Goal: Task Accomplishment & Management: Complete application form

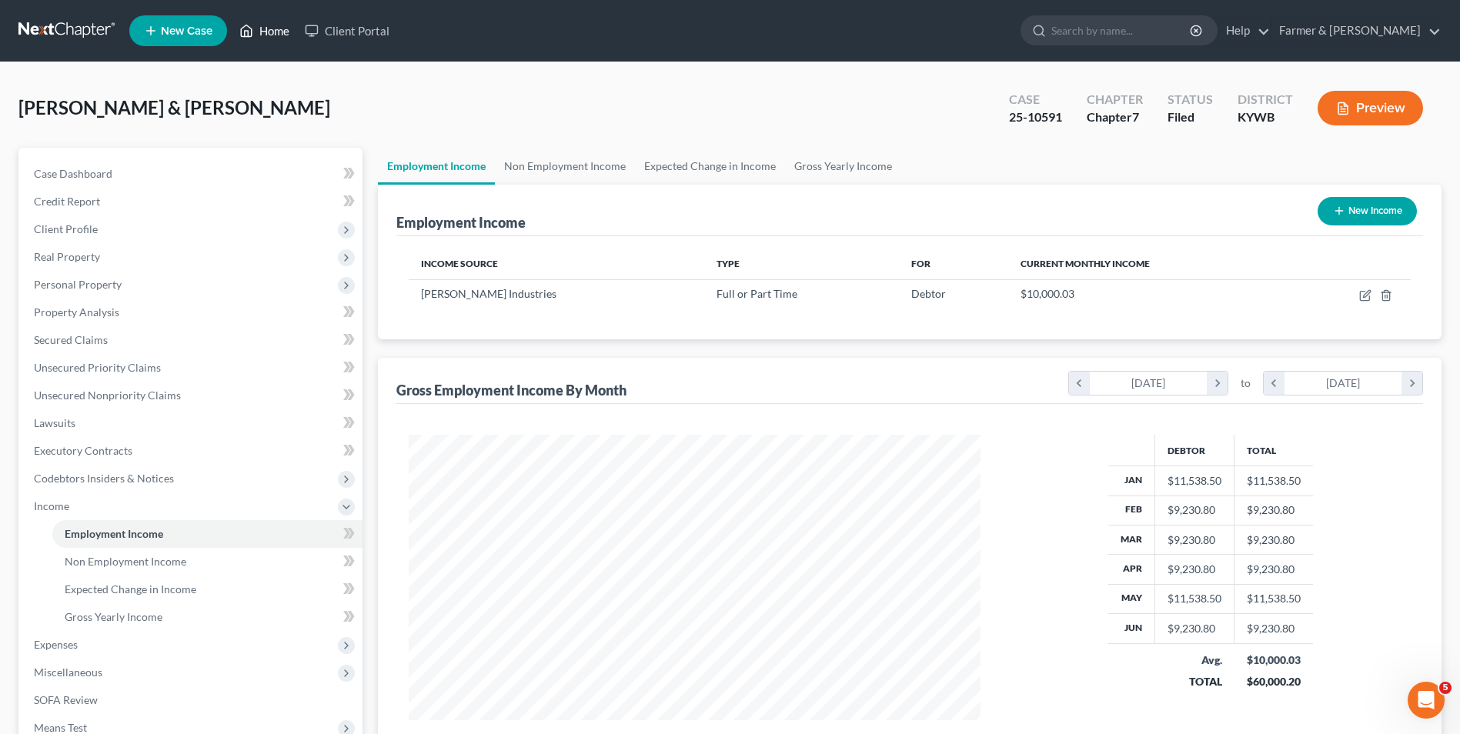
scroll to position [286, 602]
click at [272, 27] on link "Home" at bounding box center [264, 31] width 65 height 28
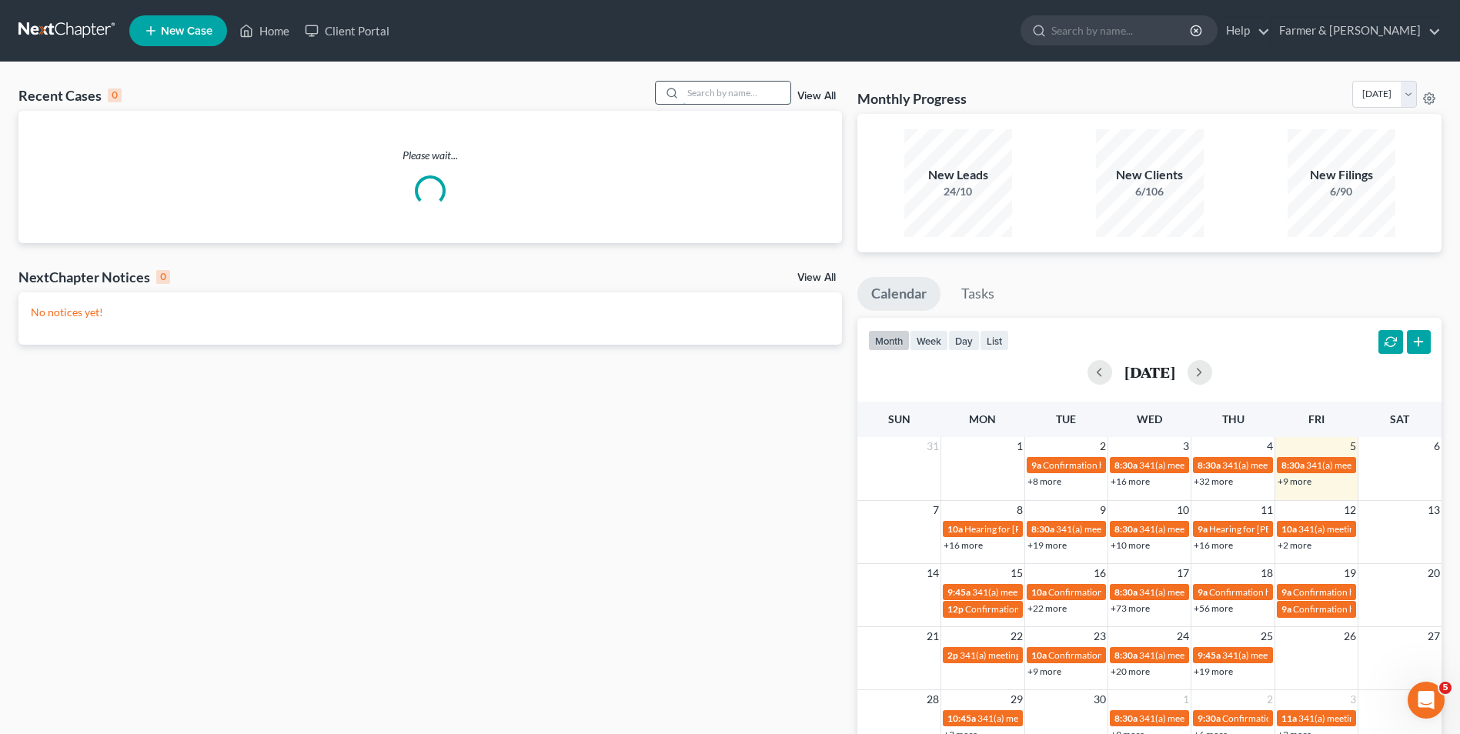
click at [734, 84] on input "search" at bounding box center [737, 93] width 108 height 22
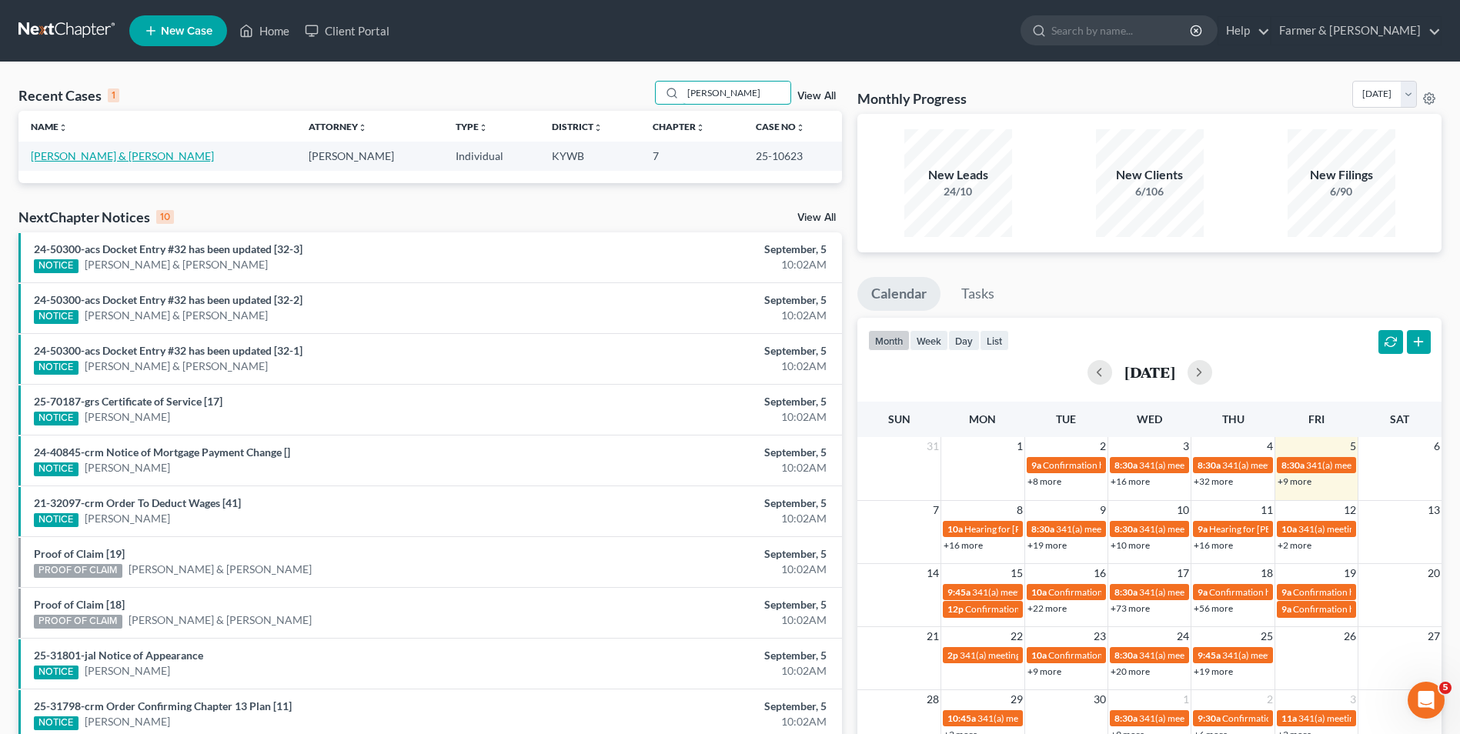
type input "[PERSON_NAME]"
click at [58, 152] on link "[PERSON_NAME] & [PERSON_NAME]" at bounding box center [122, 155] width 183 height 13
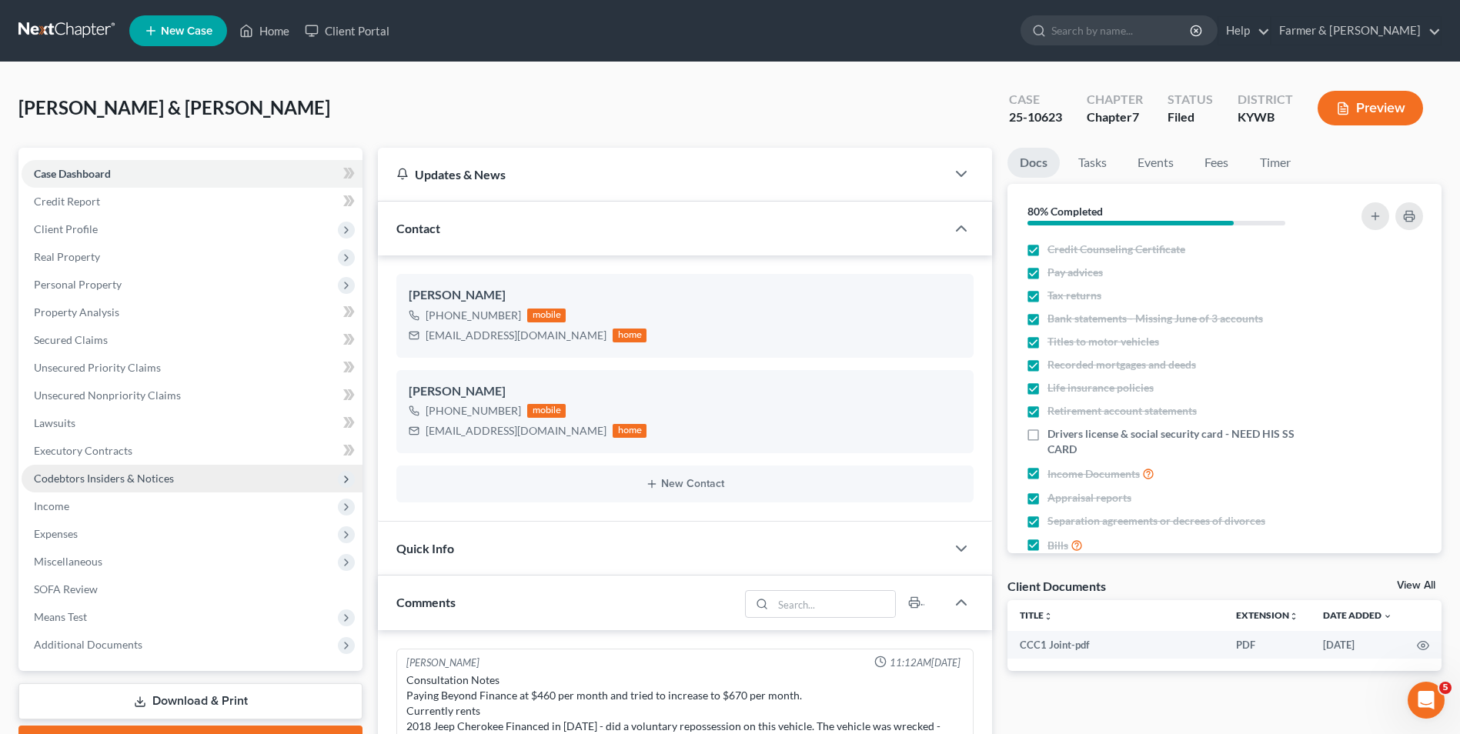
scroll to position [121, 0]
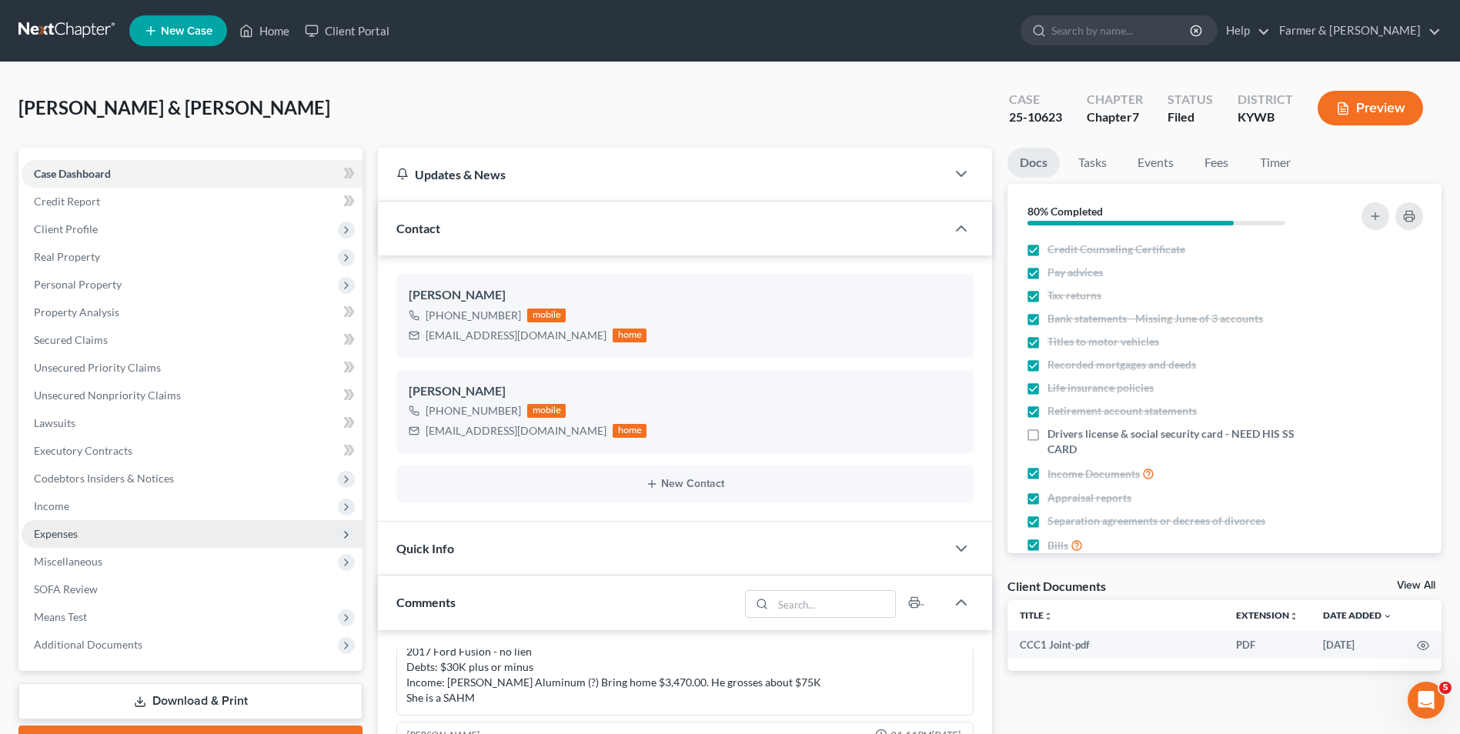
click at [68, 523] on span "Expenses" at bounding box center [192, 534] width 341 height 28
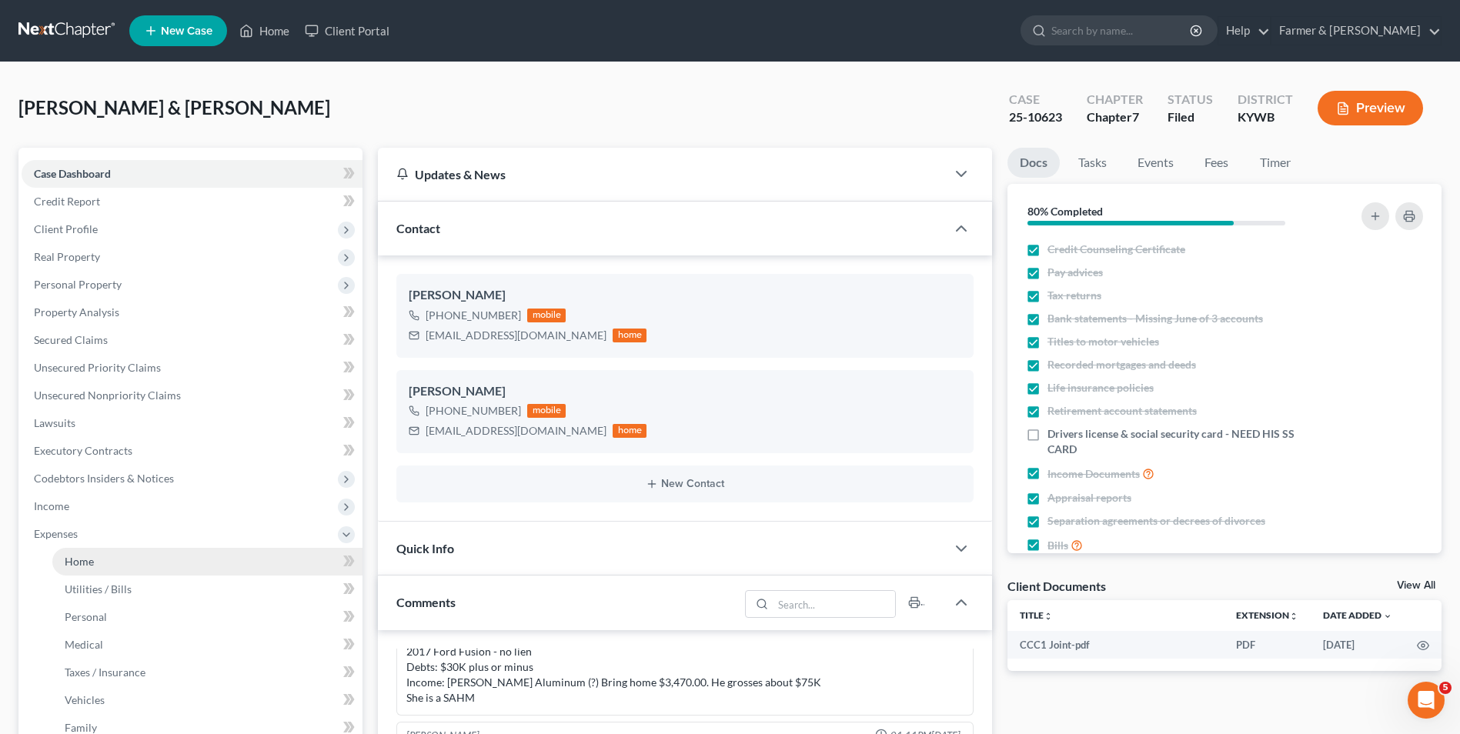
click at [93, 566] on span "Home" at bounding box center [79, 561] width 29 height 13
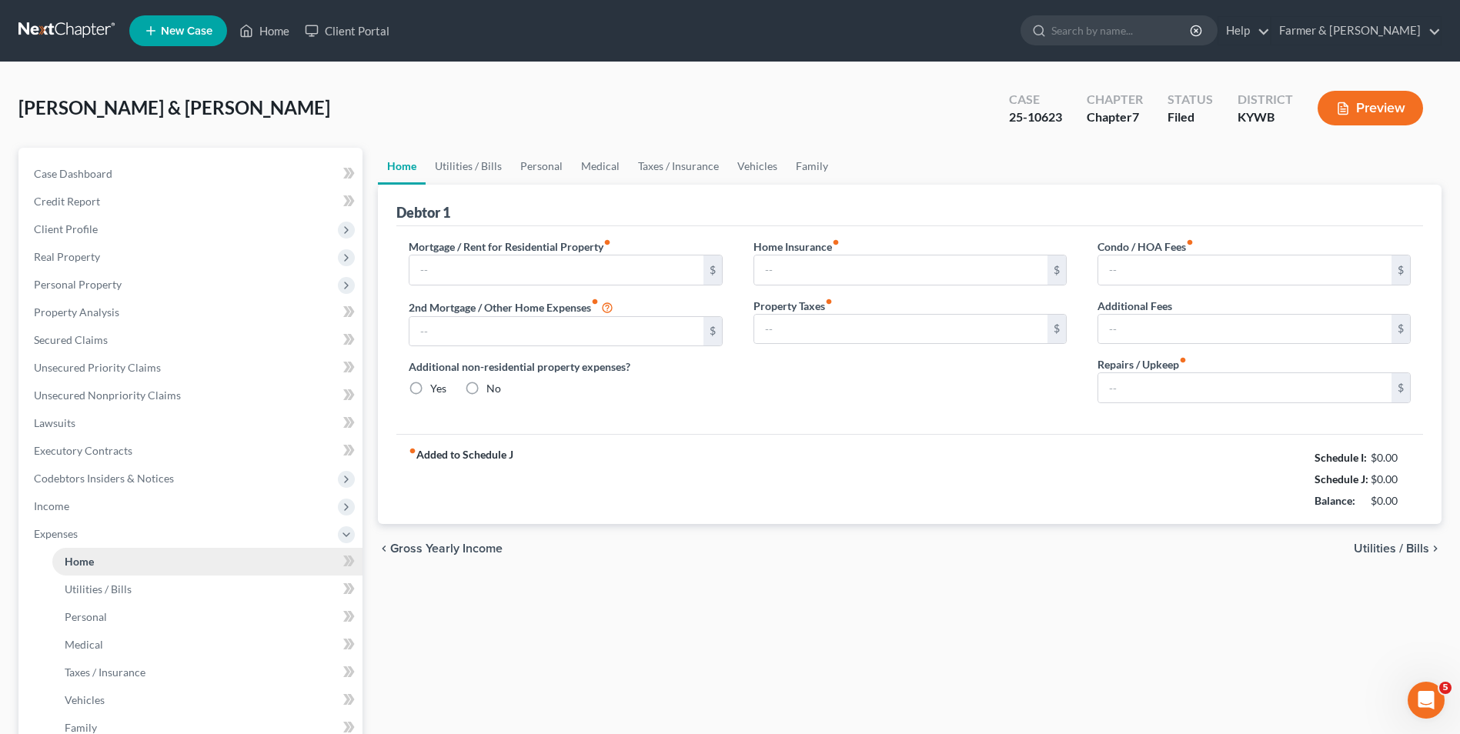
type input "1,300.00"
type input "0.00"
radio input "true"
type input "0.00"
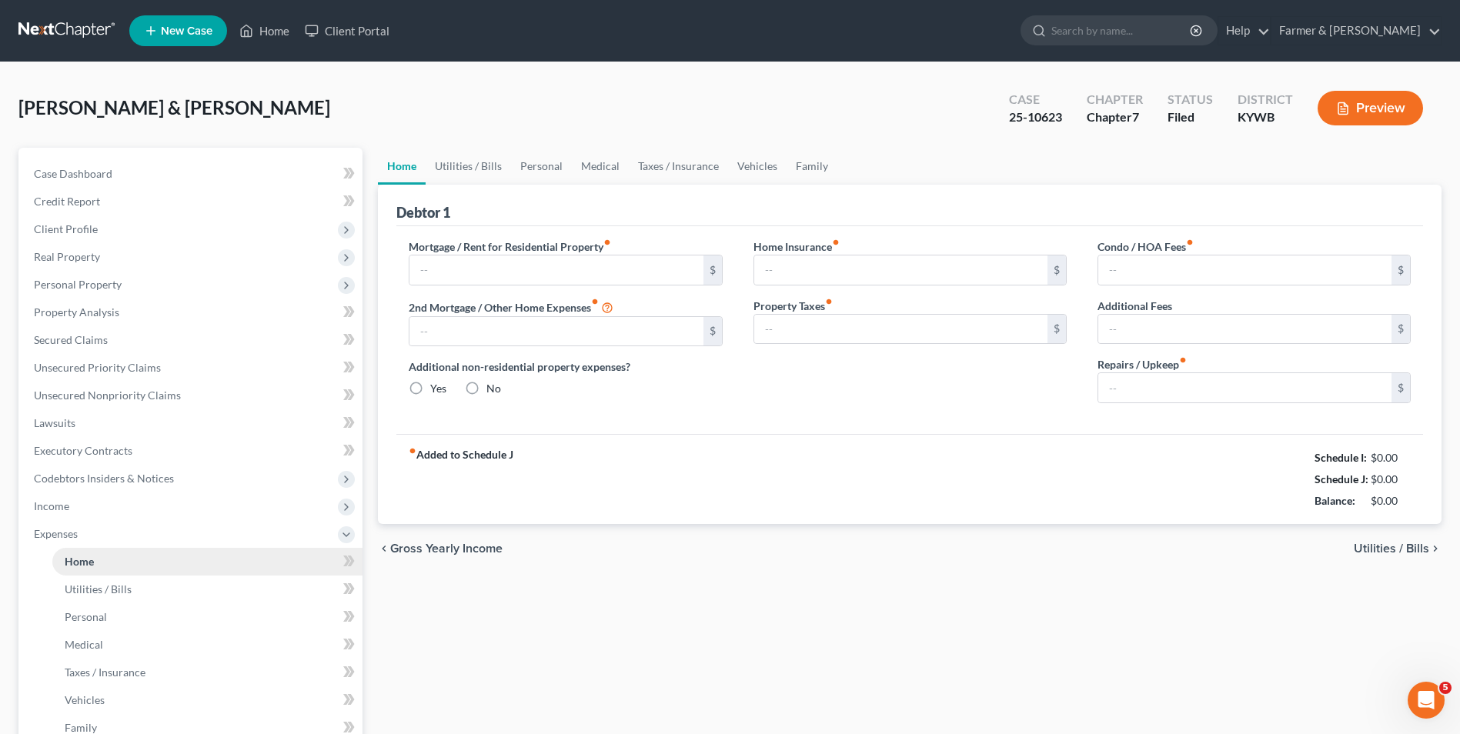
type input "0.00"
type input "50.00"
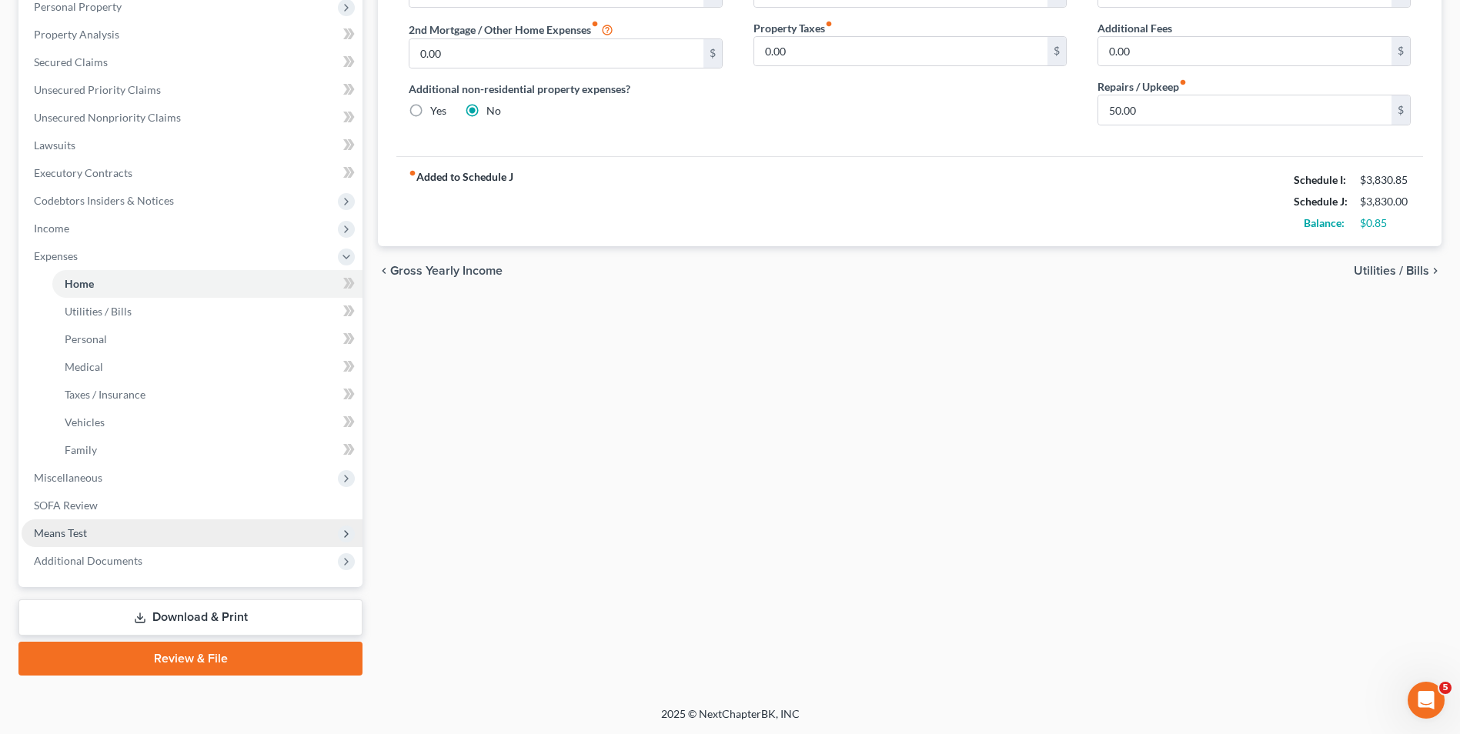
click at [87, 539] on span "Means Test" at bounding box center [192, 533] width 341 height 28
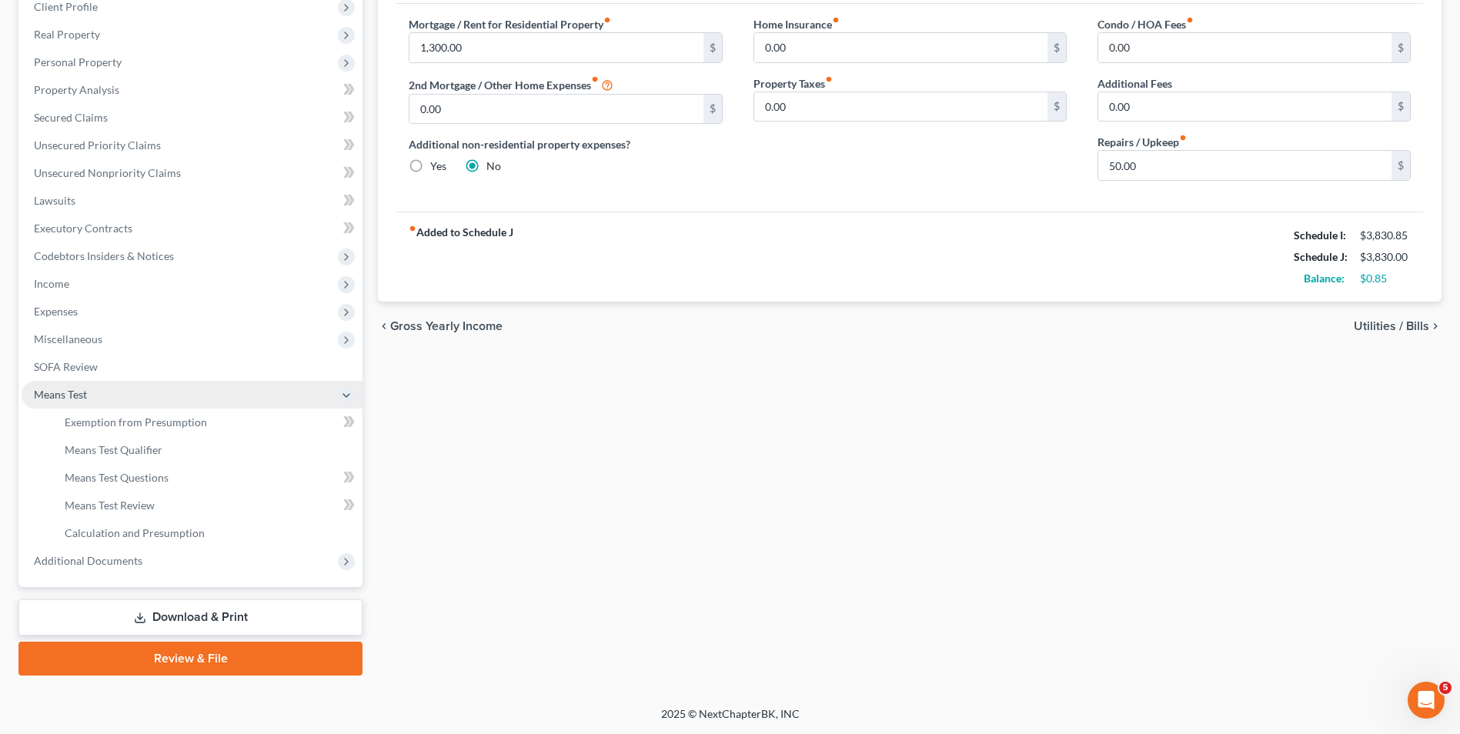
scroll to position [222, 0]
click at [88, 399] on span "Means Test" at bounding box center [192, 395] width 341 height 28
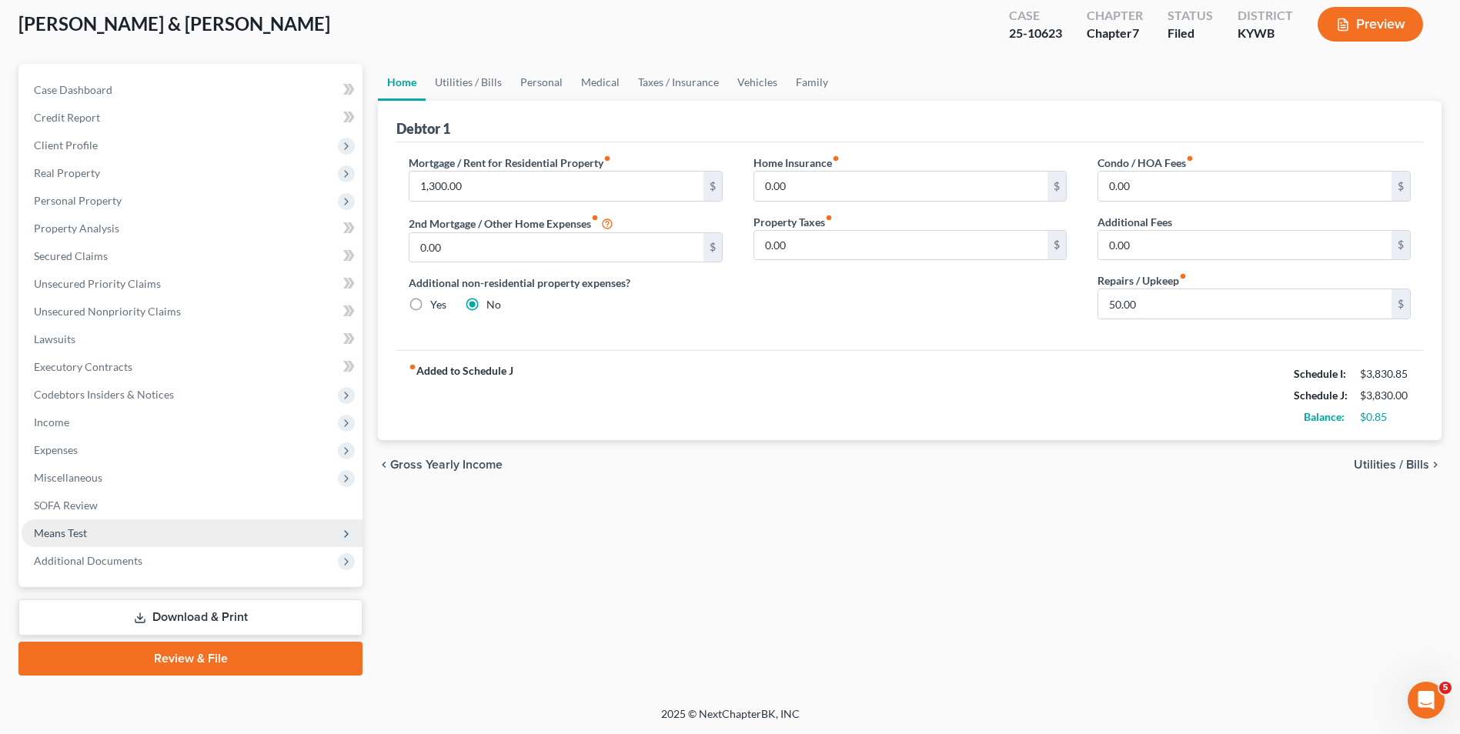
scroll to position [84, 0]
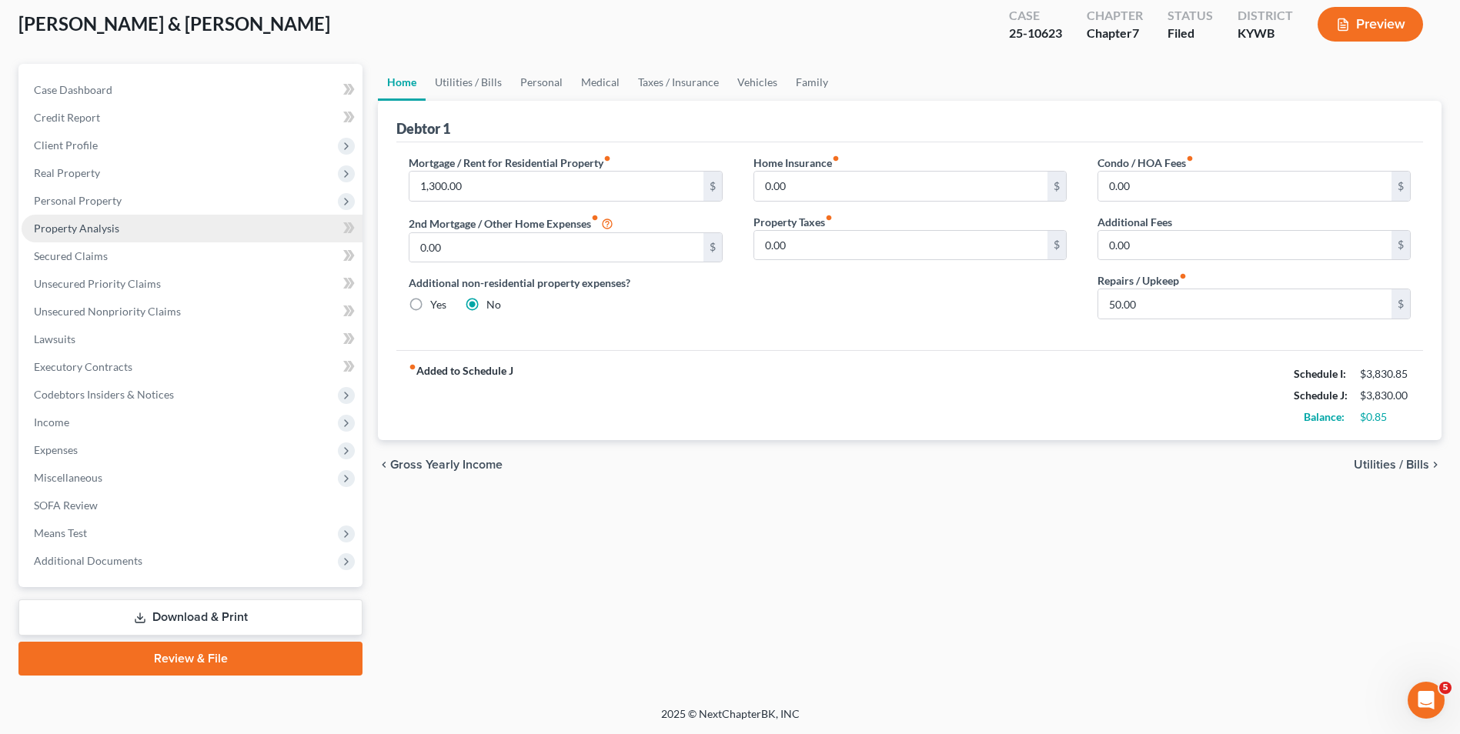
click at [61, 236] on link "Property Analysis" at bounding box center [192, 229] width 341 height 28
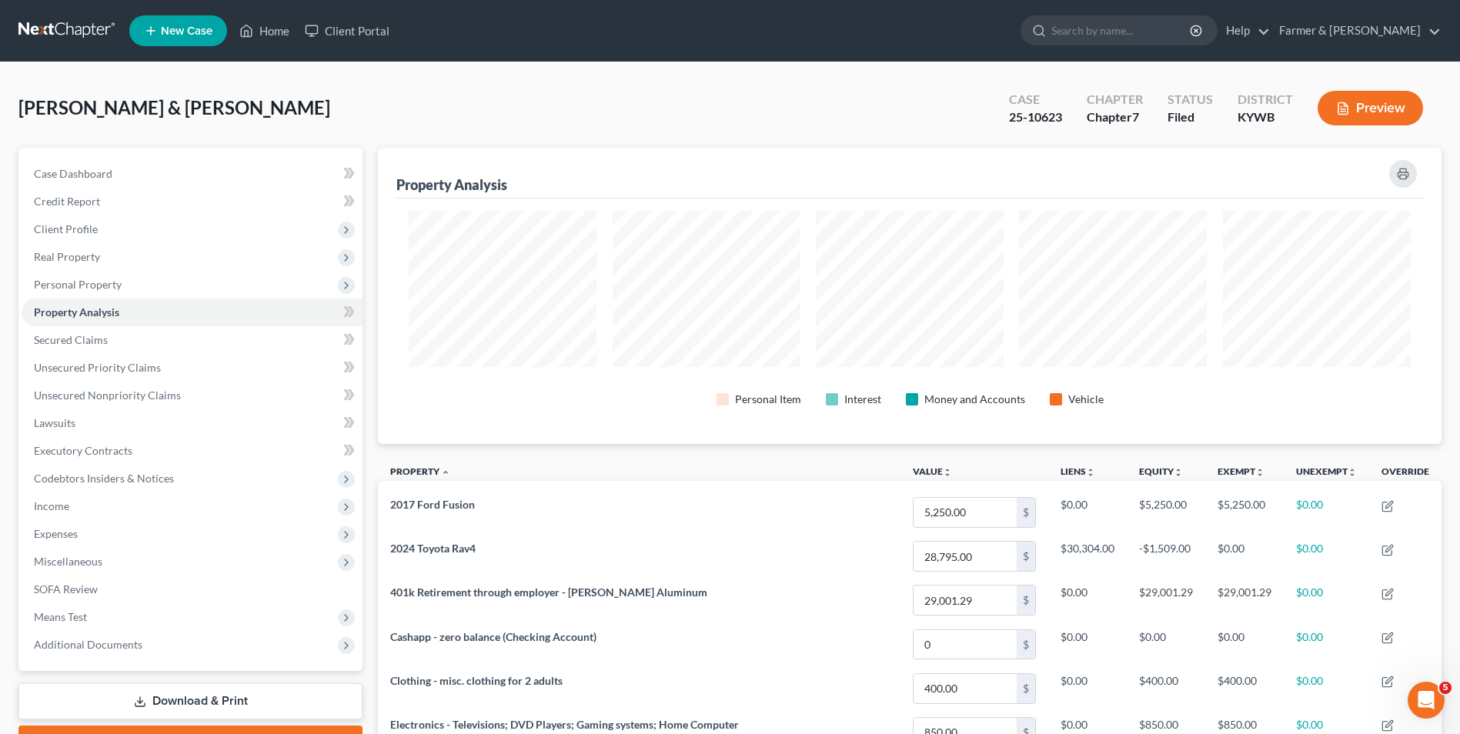
scroll to position [154, 0]
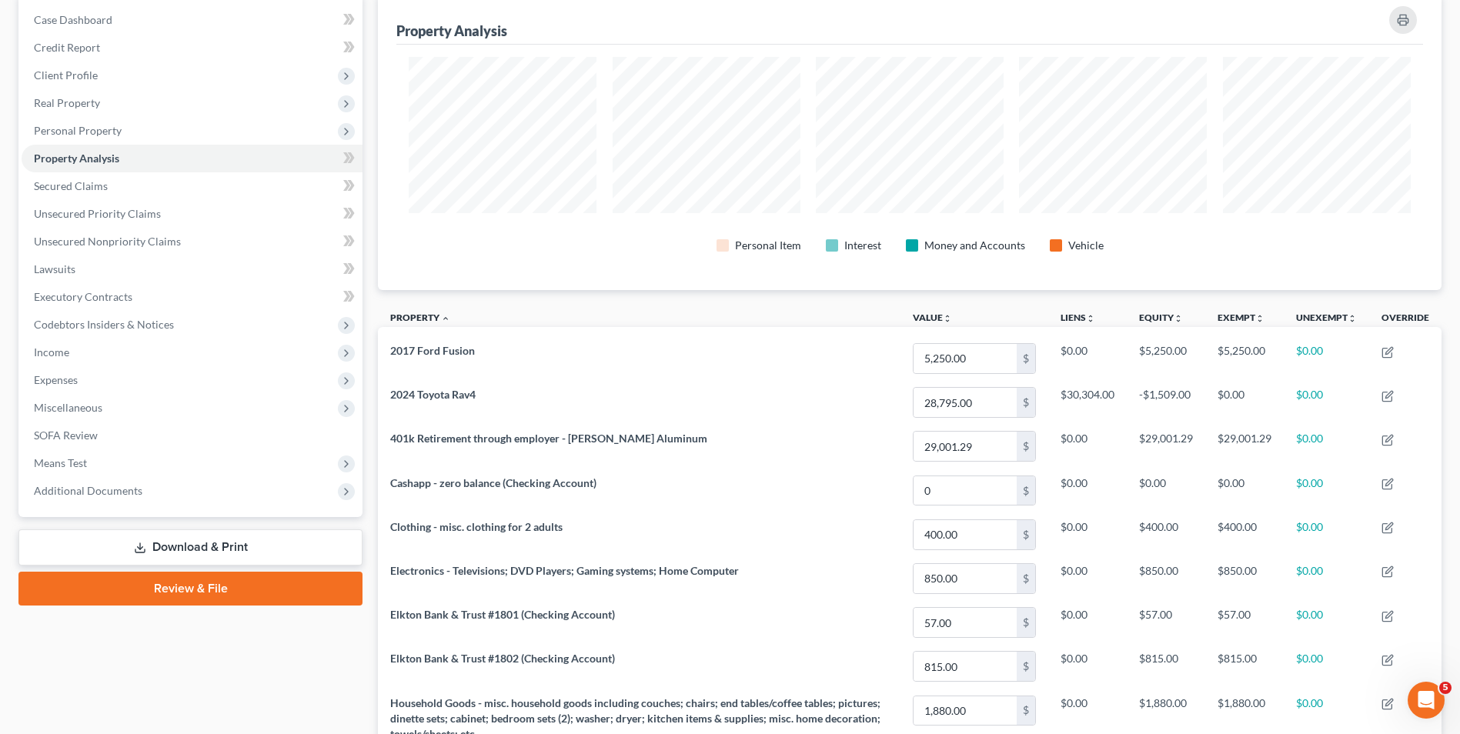
drag, startPoint x: 376, startPoint y: 471, endPoint x: 734, endPoint y: 297, distance: 398.6
click at [734, 297] on div "Property Analysis Personal Item Interest Money and Accounts Vehicle Property un…" at bounding box center [910, 547] width 1064 height 1106
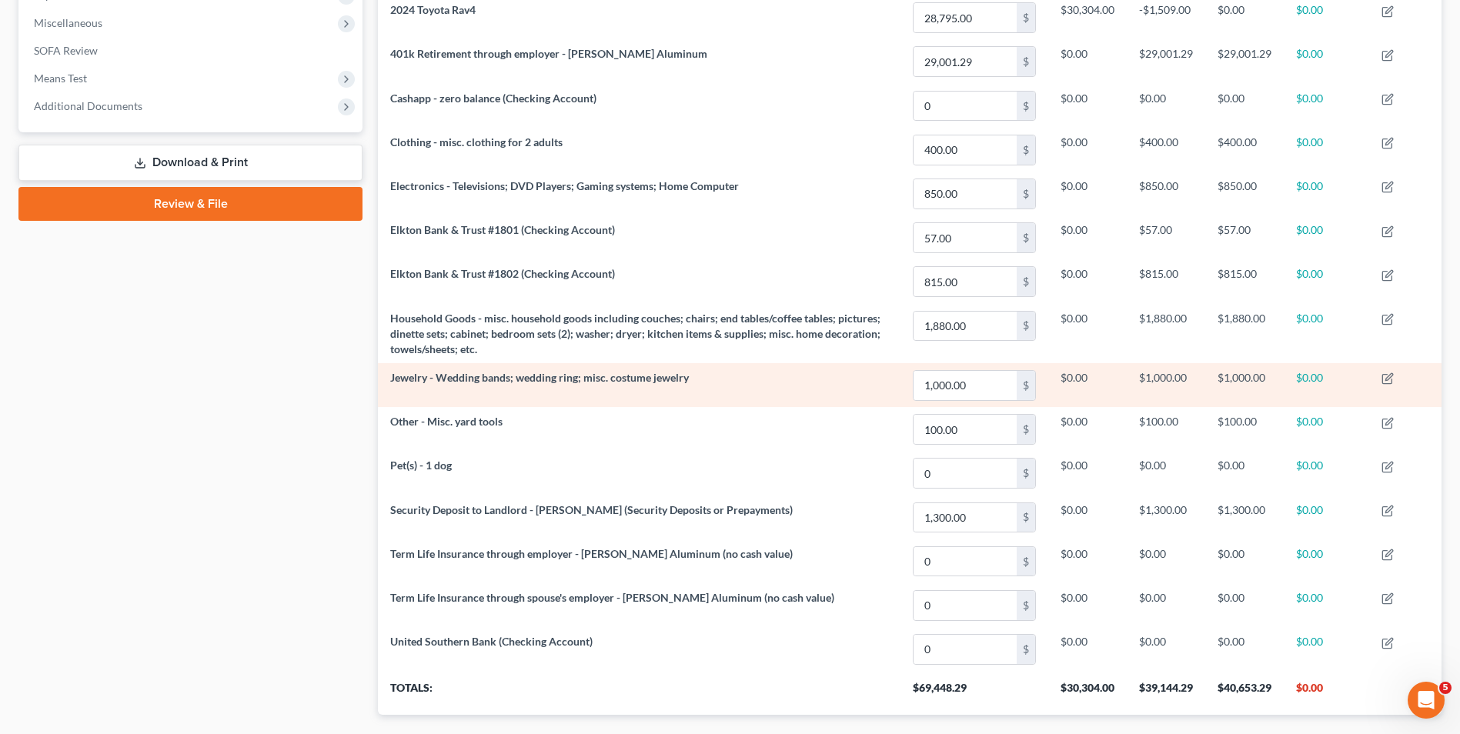
scroll to position [627, 0]
